Goal: Find specific fact: Find specific page/section

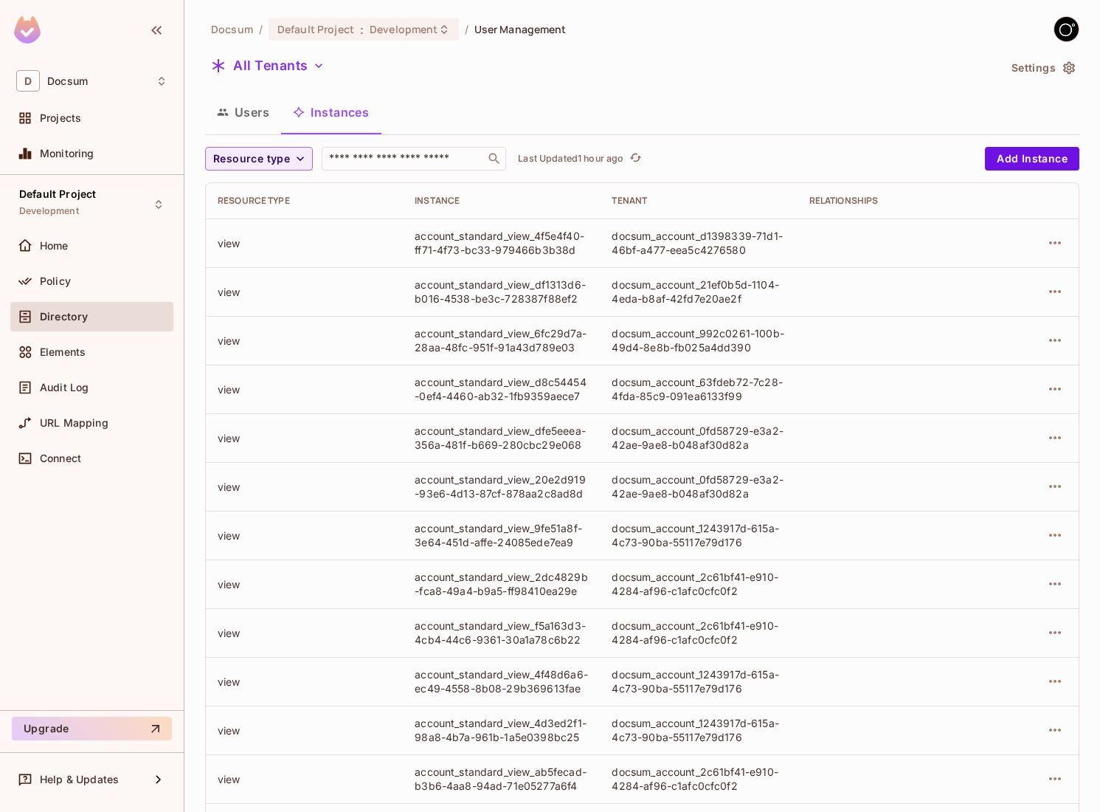
click at [247, 111] on button "Users" at bounding box center [243, 112] width 76 height 37
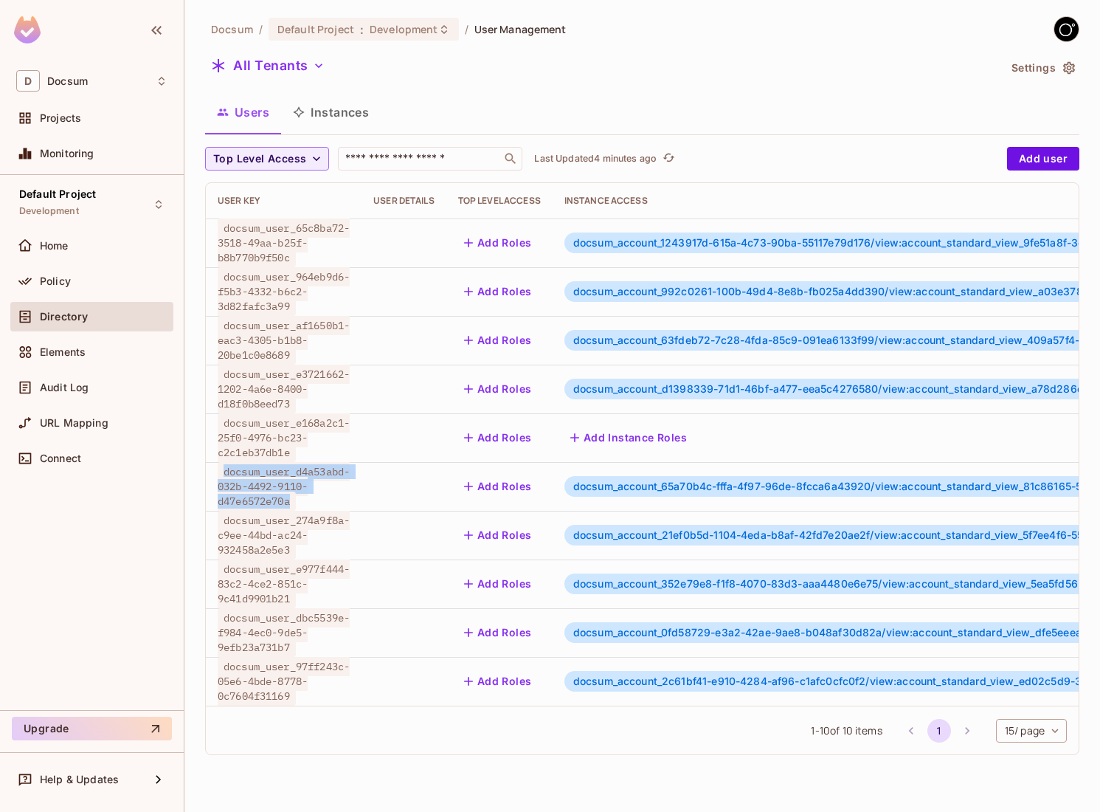
drag, startPoint x: 293, startPoint y: 500, endPoint x: 223, endPoint y: 475, distance: 74.5
click at [223, 475] on span "docsum_user_d4a53abd-032b-4492-9110-d47e6572e70a" at bounding box center [284, 486] width 132 height 49
copy span "docsum_user_d4a53abd-032b-4492-9110-d47e6572e70a"
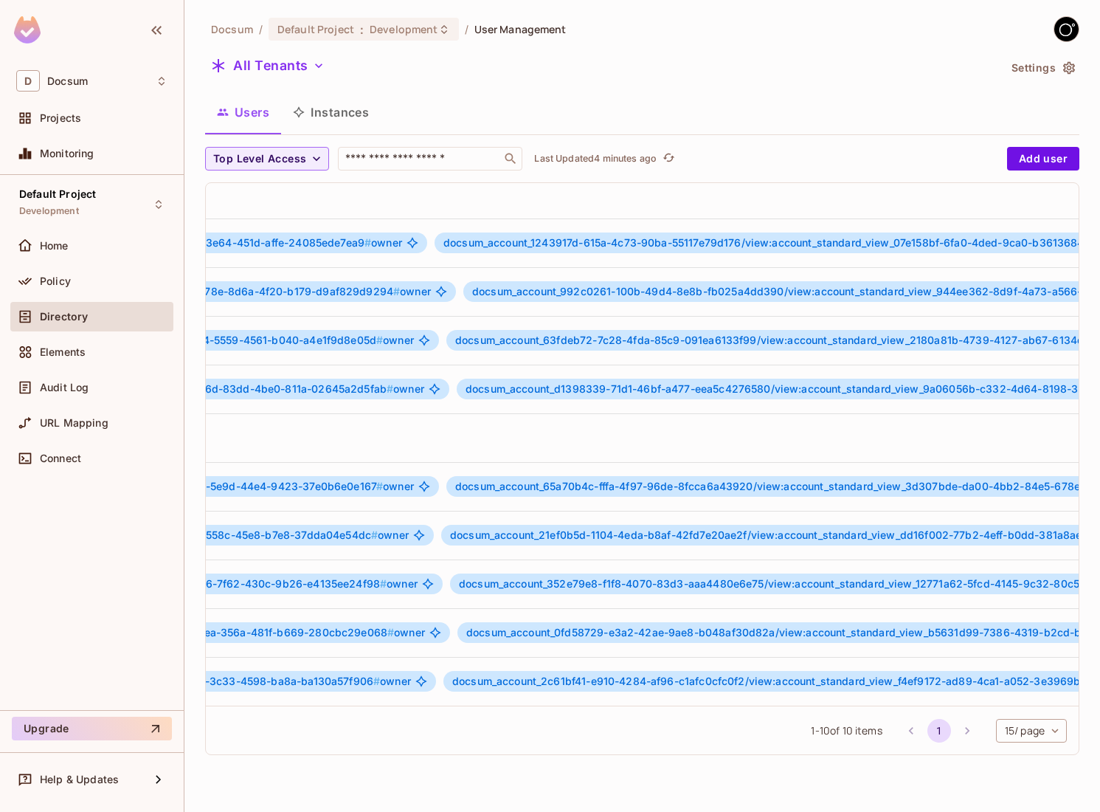
scroll to position [0, 1102]
